Goal: Task Accomplishment & Management: Use online tool/utility

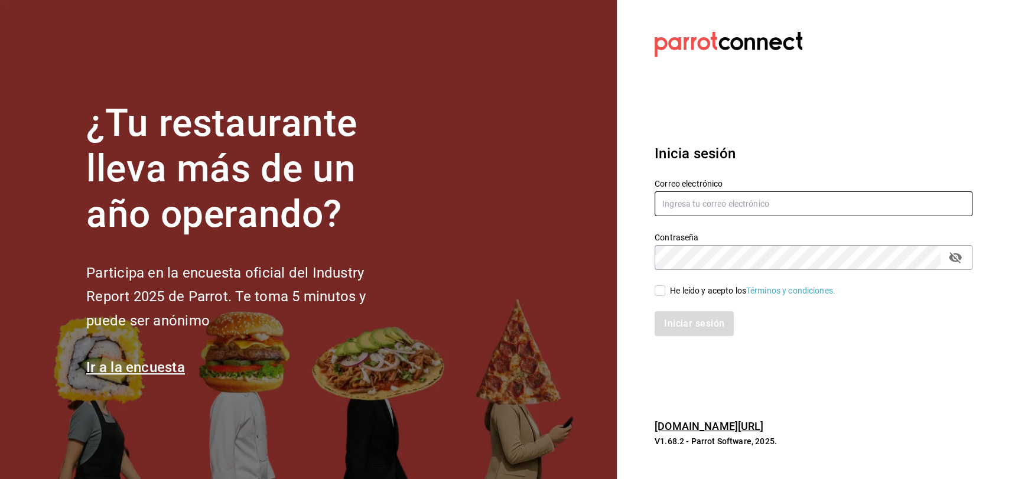
click at [800, 192] on input "text" at bounding box center [813, 203] width 318 height 25
type input "[EMAIL_ADDRESS][DOMAIN_NAME]"
click at [657, 287] on input "He leído y acepto los Términos y condiciones." at bounding box center [659, 290] width 11 height 11
checkbox input "true"
click at [605, 234] on div "¿Tu restaurante lleva más de un año operando? Participa en la encuesta oficial …" at bounding box center [514, 239] width 1028 height 479
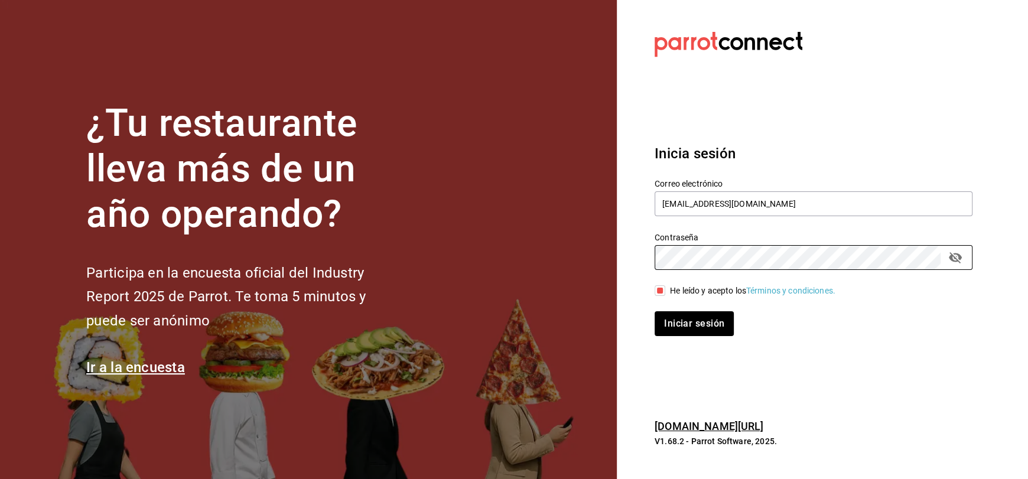
click at [654, 311] on button "Iniciar sesión" at bounding box center [693, 323] width 79 height 25
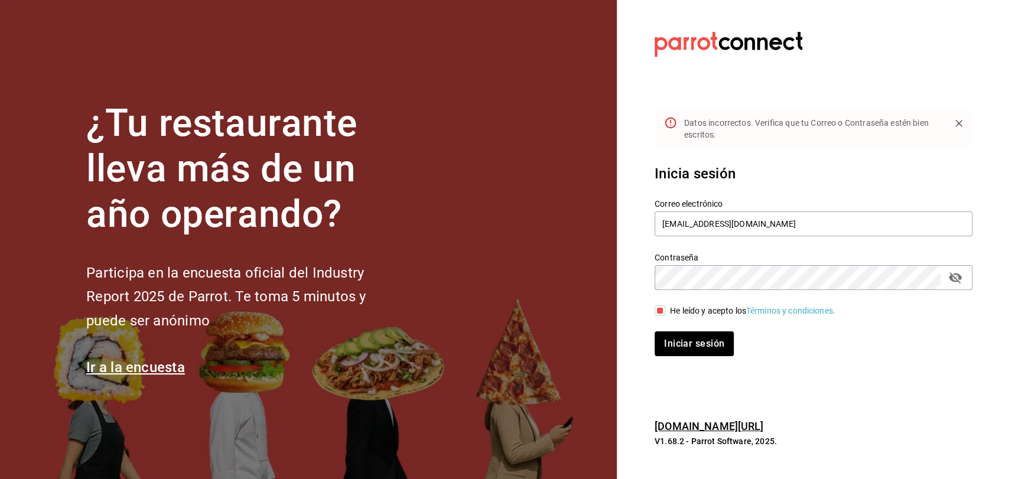
click at [953, 280] on icon "passwordField" at bounding box center [954, 277] width 13 height 11
click at [821, 223] on input "[EMAIL_ADDRESS][DOMAIN_NAME]" at bounding box center [813, 223] width 318 height 25
type input "[EMAIL_ADDRESS][DOMAIN_NAME]"
click at [654, 331] on button "Iniciar sesión" at bounding box center [693, 343] width 79 height 25
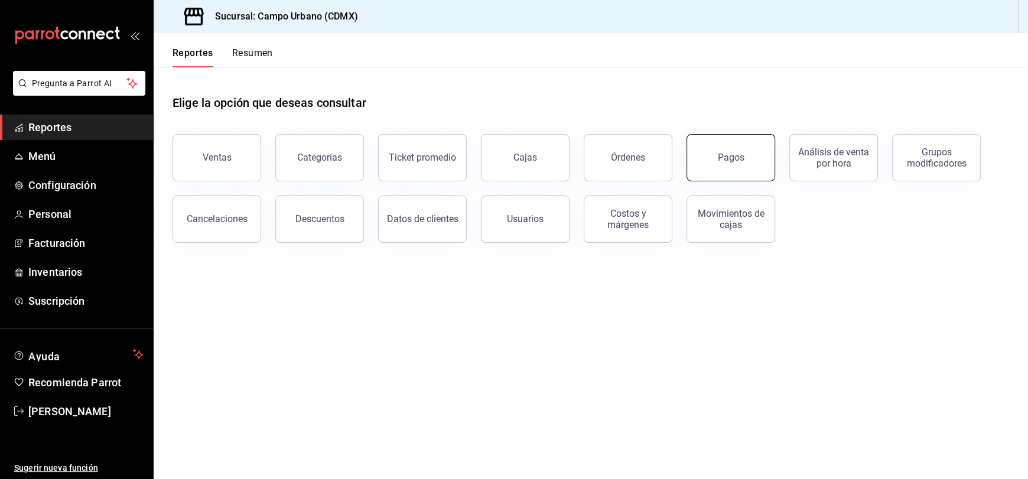
click at [742, 165] on button "Pagos" at bounding box center [730, 157] width 89 height 47
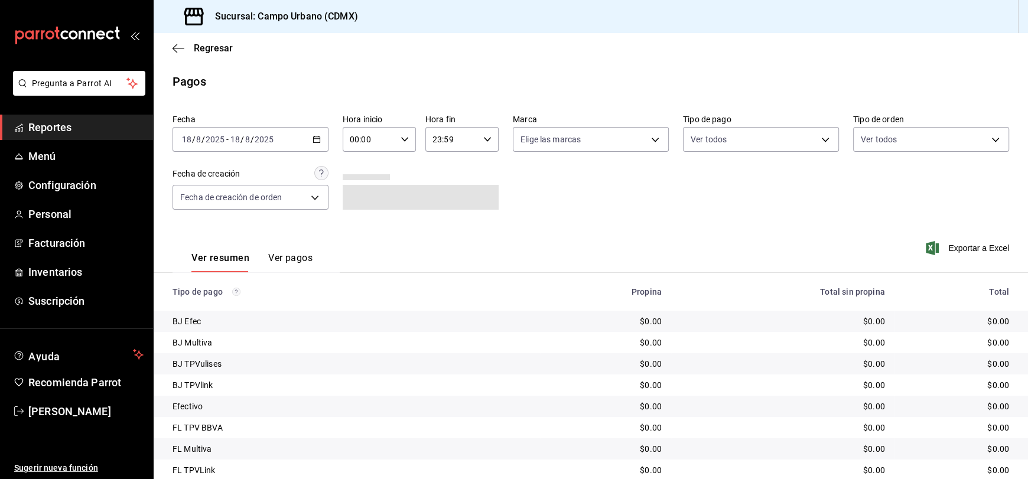
click at [288, 134] on div "2025-08-18 18 / 8 / 2025 - 2025-08-18 18 / 8 / 2025" at bounding box center [250, 139] width 156 height 25
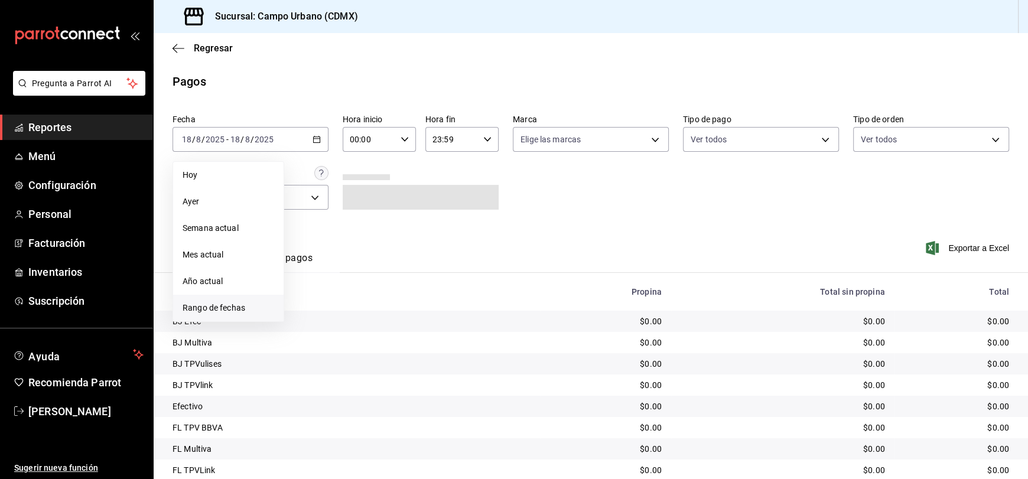
click at [221, 308] on span "Rango de fechas" at bounding box center [228, 308] width 92 height 12
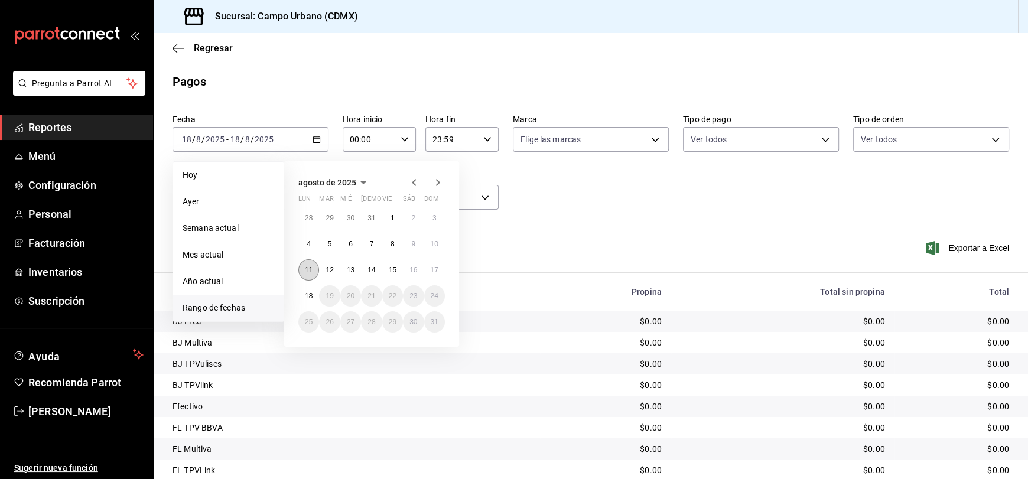
click at [310, 267] on abbr "11" at bounding box center [309, 270] width 8 height 8
click at [436, 269] on abbr "17" at bounding box center [435, 270] width 8 height 8
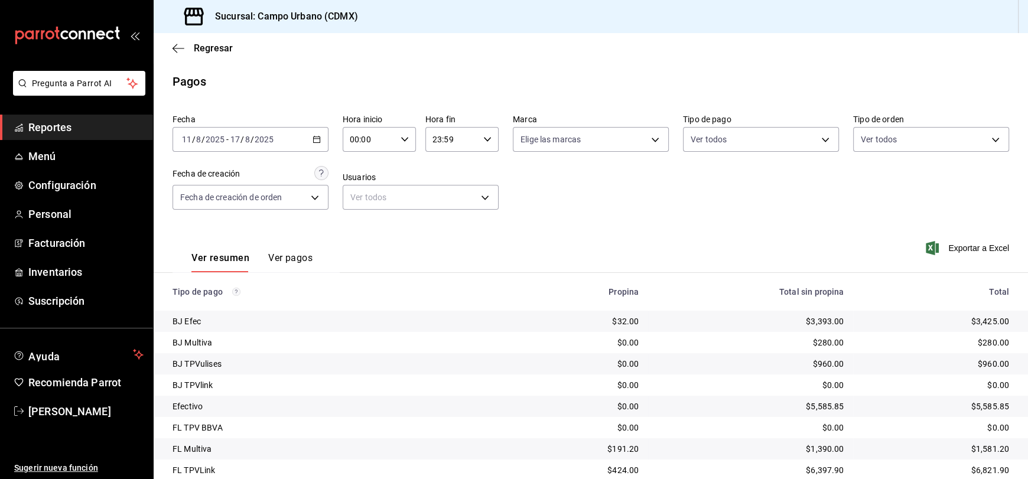
click at [318, 145] on div "2025-08-11 11 / 8 / 2025 - 2025-08-17 17 / 8 / 2025" at bounding box center [250, 139] width 156 height 25
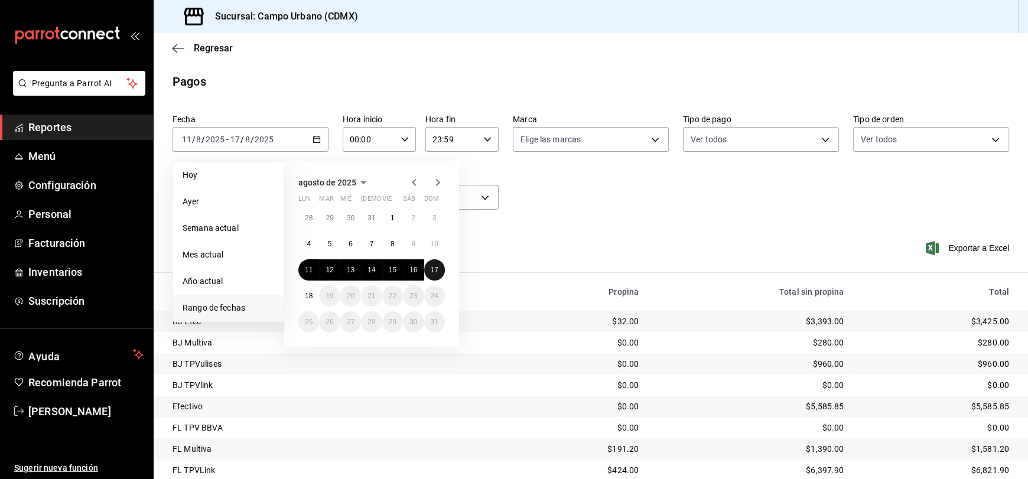
click at [435, 268] on abbr "17" at bounding box center [435, 270] width 8 height 8
click at [770, 143] on body "Pregunta a Parrot AI Reportes Menú Configuración Personal Facturación Inventari…" at bounding box center [514, 239] width 1028 height 479
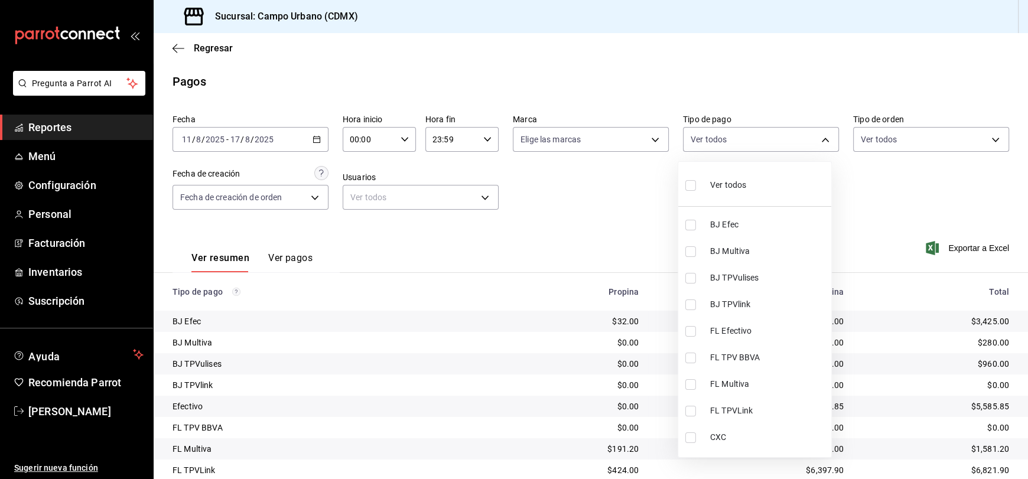
click at [610, 138] on div at bounding box center [514, 239] width 1028 height 479
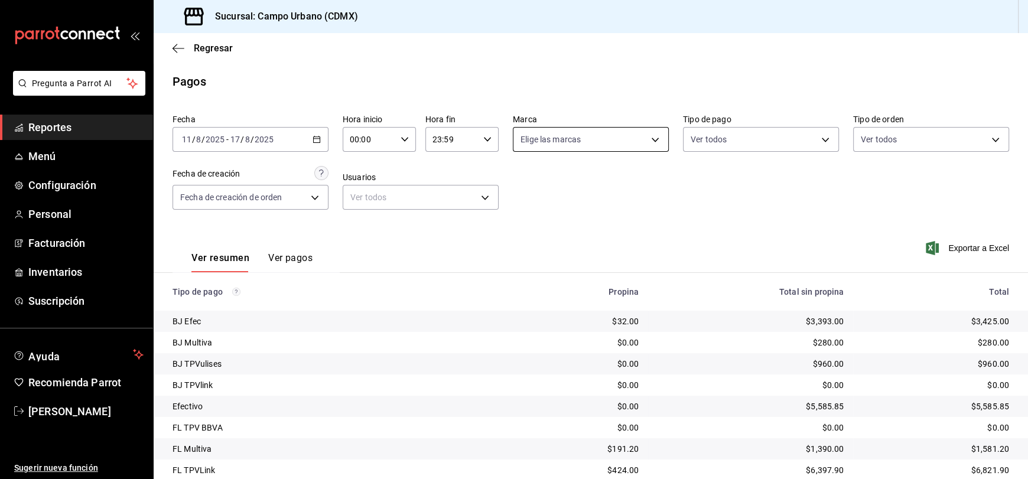
click at [648, 139] on body "Pregunta a Parrot AI Reportes Menú Configuración Personal Facturación Inventari…" at bounding box center [514, 239] width 1028 height 479
click at [524, 277] on input "checkbox" at bounding box center [522, 278] width 11 height 11
checkbox input "true"
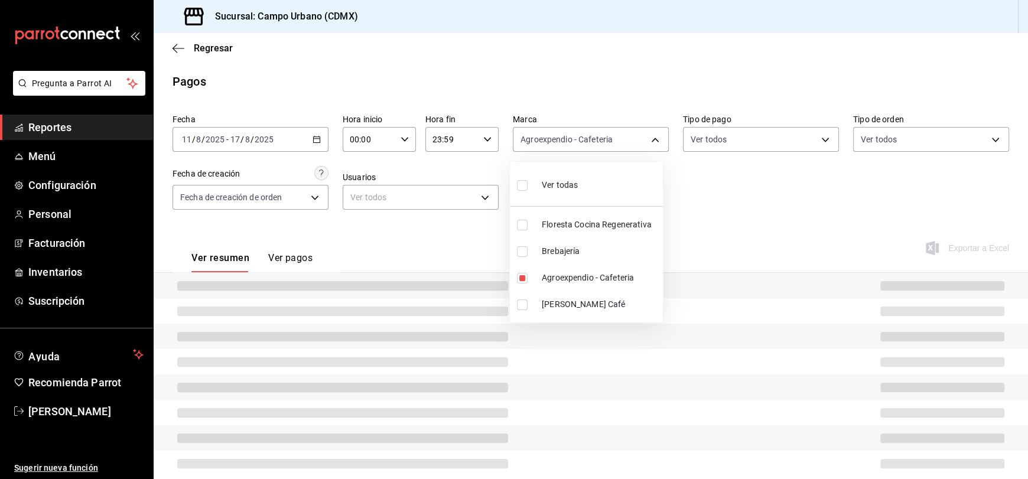
drag, startPoint x: 518, startPoint y: 313, endPoint x: 521, endPoint y: 308, distance: 6.4
click at [520, 308] on li "Del Huerto Café" at bounding box center [586, 304] width 153 height 27
type input "3940b3c9-d4d6-48c3-8756-46d8d5e51d0c,42793543-fac9-46e7-ade5-f23a1624aefd"
checkbox input "true"
click at [771, 210] on div at bounding box center [514, 239] width 1028 height 479
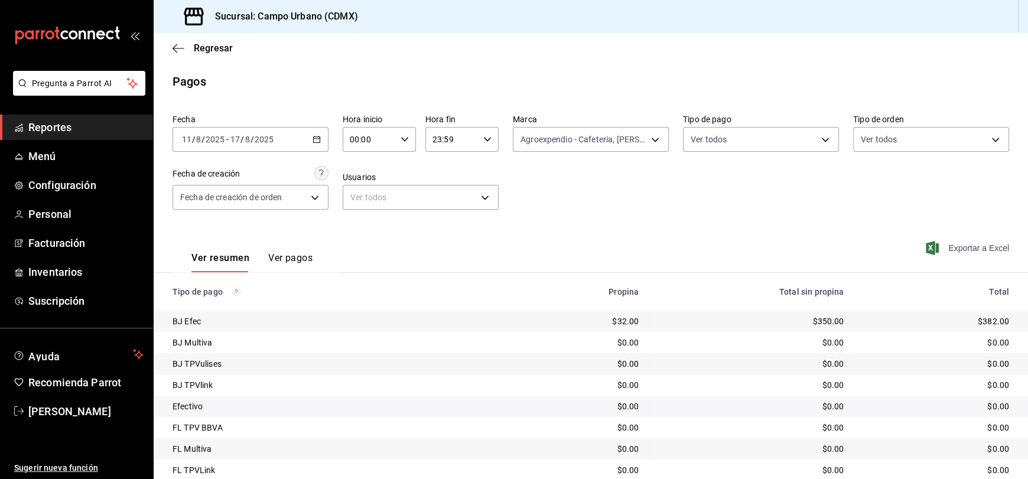
click at [958, 253] on span "Exportar a Excel" at bounding box center [968, 248] width 81 height 14
click at [652, 143] on body "Pregunta a Parrot AI Reportes Menú Configuración Personal Facturación Inventari…" at bounding box center [514, 239] width 1028 height 479
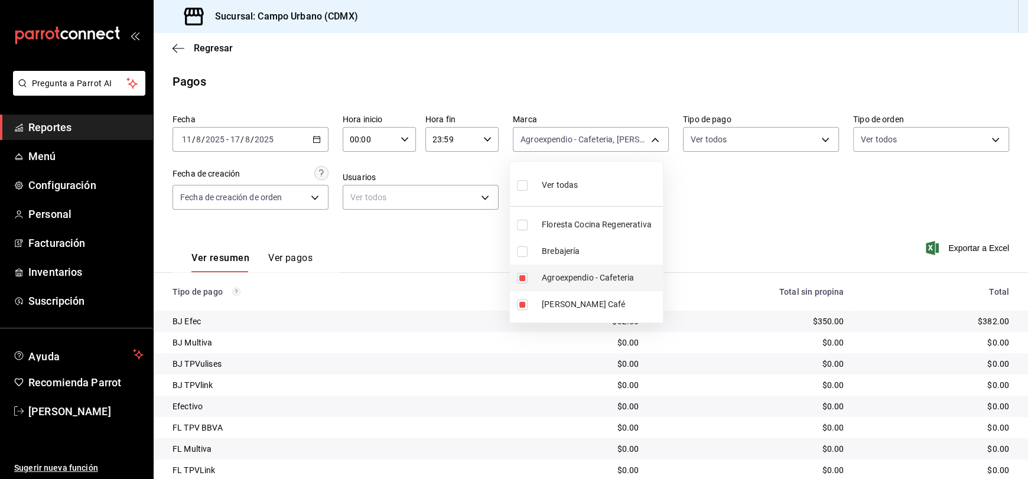
click at [521, 275] on input "checkbox" at bounding box center [522, 278] width 11 height 11
checkbox input "false"
type input "42793543-fac9-46e7-ade5-f23a1624aefd"
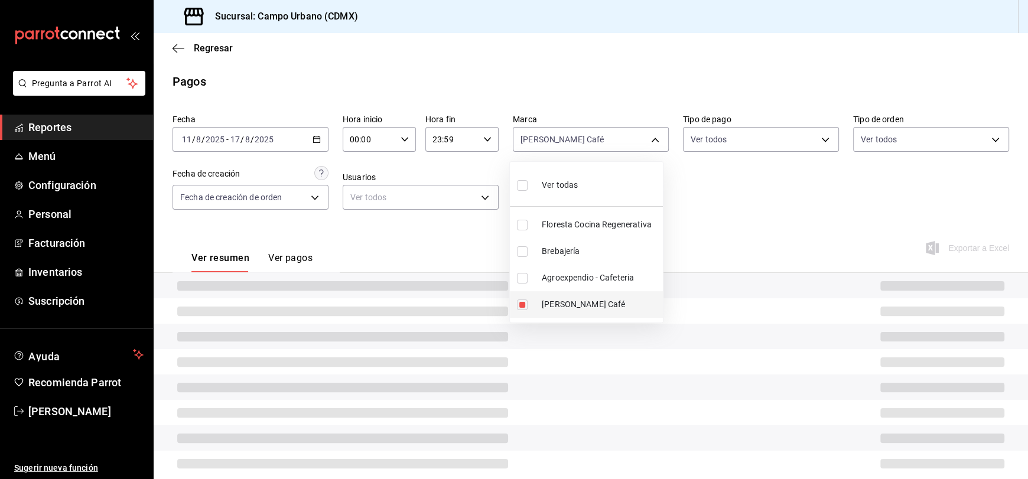
click at [522, 304] on input "checkbox" at bounding box center [522, 304] width 11 height 11
checkbox input "false"
click at [524, 224] on input "checkbox" at bounding box center [522, 225] width 11 height 11
checkbox input "true"
type input "f2e5bddf-476e-49d4-87ae-66ec6013e618"
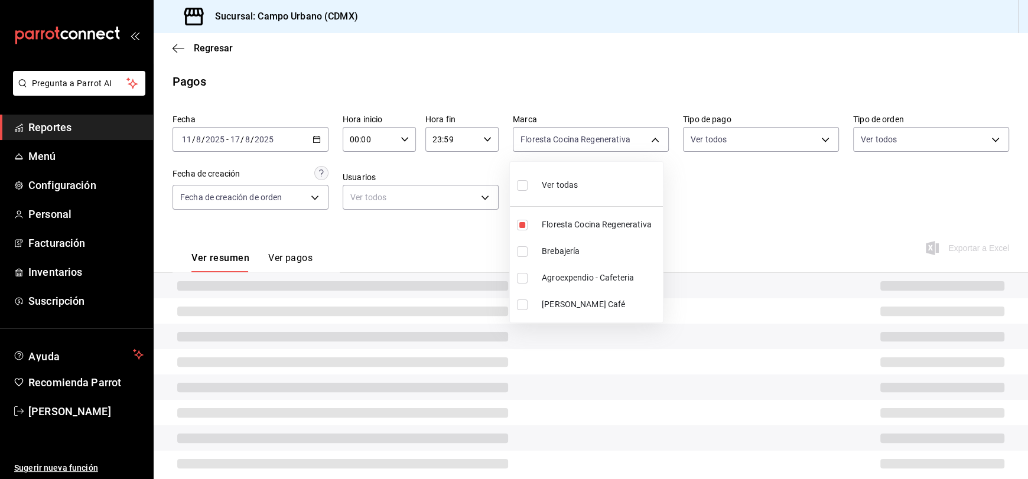
click at [755, 225] on div at bounding box center [514, 239] width 1028 height 479
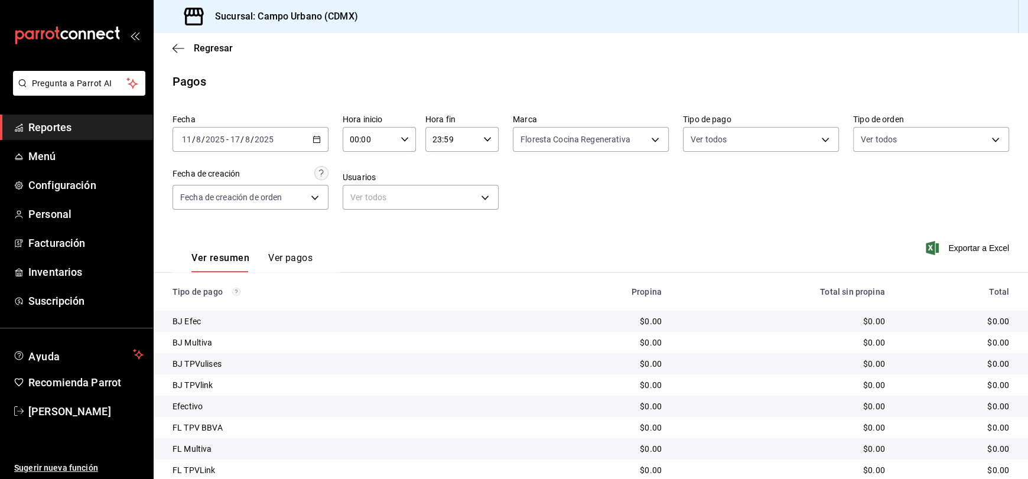
click at [702, 207] on div "Fecha 2025-08-11 11 / 8 / 2025 - 2025-08-17 17 / 8 / 2025 Hora inicio 00:00 Hor…" at bounding box center [590, 166] width 836 height 115
click at [966, 243] on span "Exportar a Excel" at bounding box center [968, 248] width 81 height 14
